Goal: Task Accomplishment & Management: Use online tool/utility

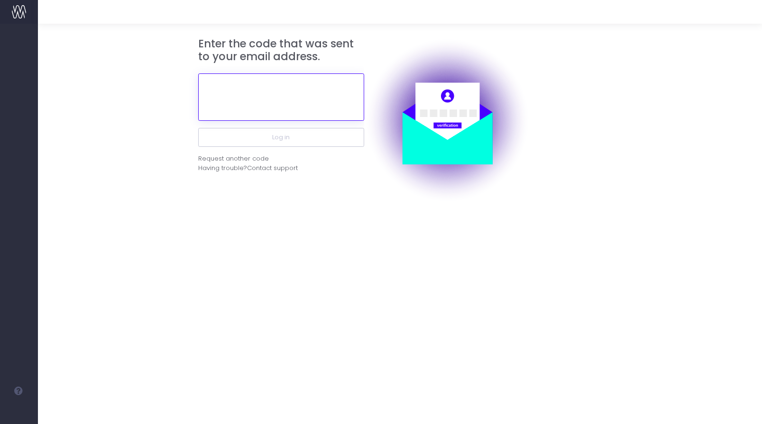
click at [303, 97] on input "text" at bounding box center [281, 96] width 166 height 47
paste input "541502"
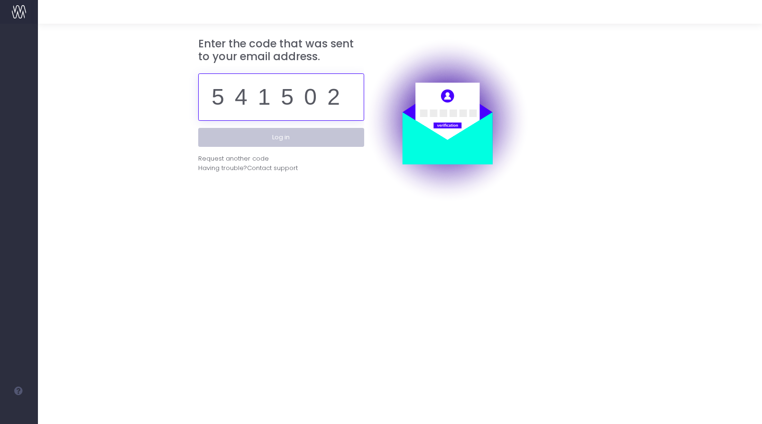
type input "541502"
click at [309, 143] on button "Log in" at bounding box center [281, 137] width 166 height 19
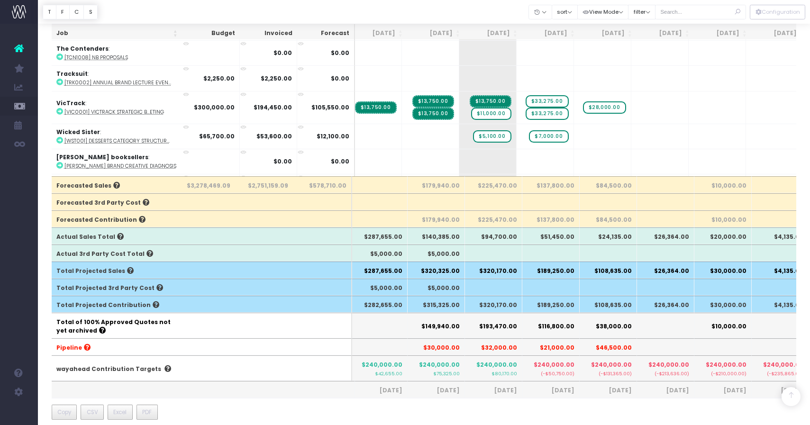
scroll to position [1945, 63]
